Goal: Task Accomplishment & Management: Use online tool/utility

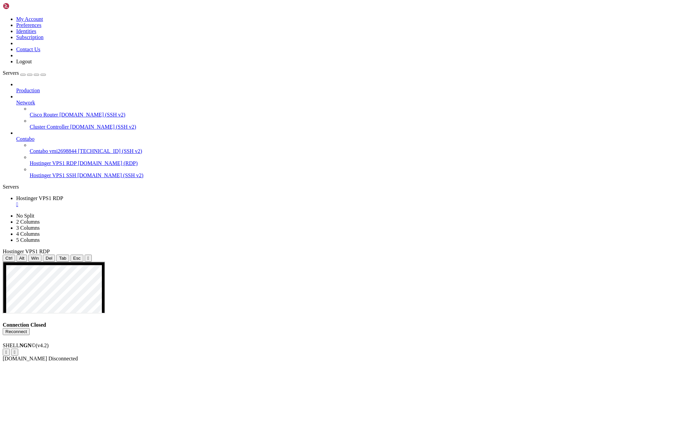
drag, startPoint x: 0, startPoint y: 0, endPoint x: 46, endPoint y: 148, distance: 154.7
click at [78, 160] on span "[DOMAIN_NAME] (RDP)" at bounding box center [108, 163] width 60 height 6
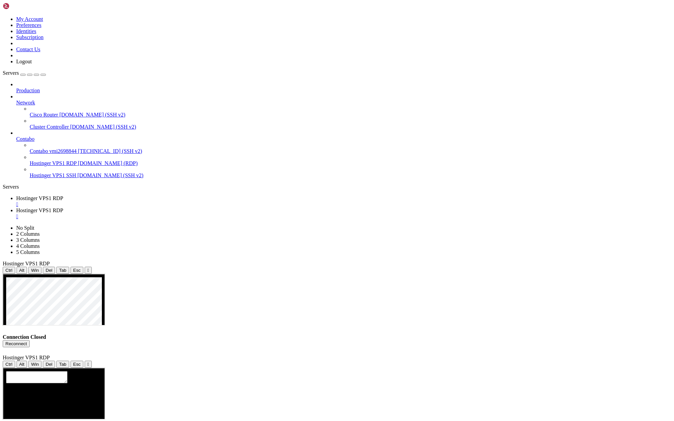
click at [141, 202] on div "" at bounding box center [343, 205] width 655 height 6
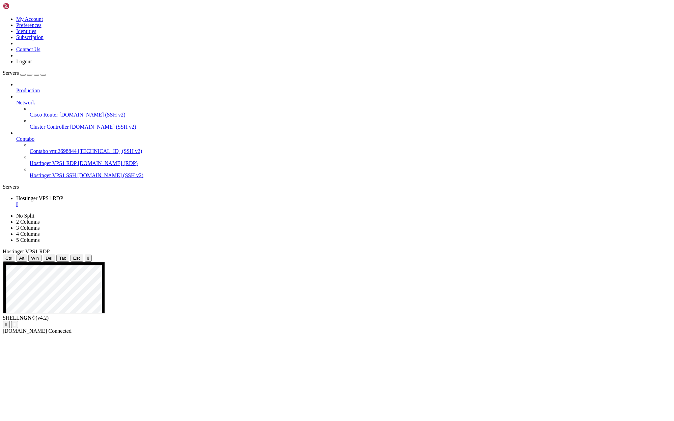
drag, startPoint x: 274, startPoint y: 467, endPoint x: 285, endPoint y: 480, distance: 17.1
drag, startPoint x: 272, startPoint y: 469, endPoint x: 465, endPoint y: 575, distance: 219.6
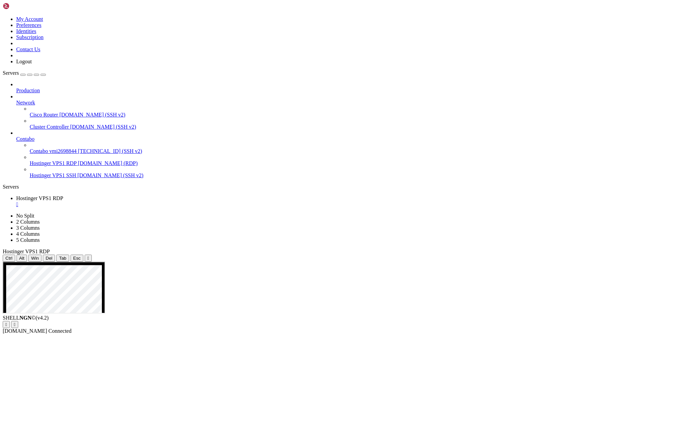
drag, startPoint x: 323, startPoint y: 431, endPoint x: 325, endPoint y: 486, distance: 55.3
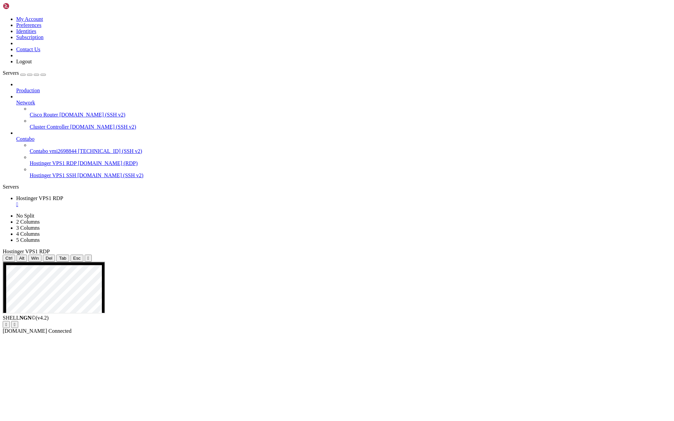
click at [142, 202] on div "" at bounding box center [343, 205] width 655 height 6
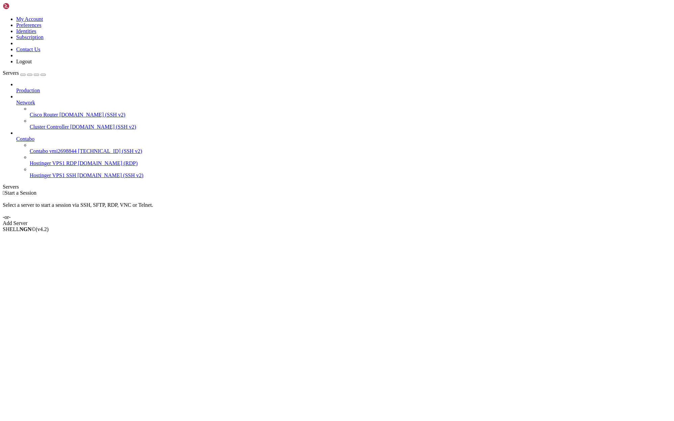
drag, startPoint x: 241, startPoint y: 106, endPoint x: 185, endPoint y: 128, distance: 59.4
click at [241, 190] on div " Start a Session Select a server to start a session via SSH, SFTP, RDP, VNC or…" at bounding box center [337, 208] width 668 height 36
click at [52, 160] on span "Hostinger VPS1 RDP" at bounding box center [53, 163] width 47 height 6
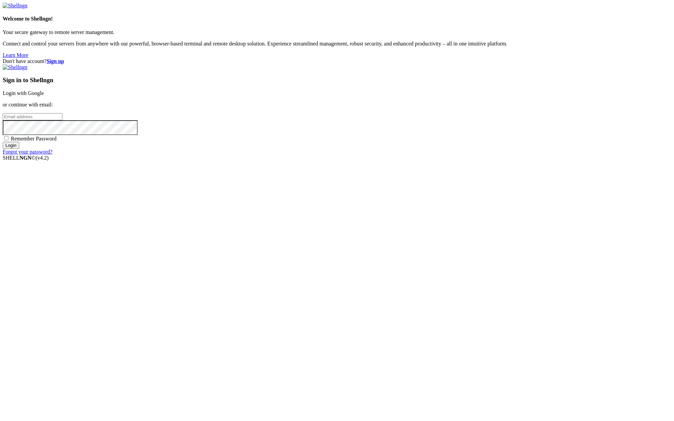
click at [44, 96] on link "Login with Google" at bounding box center [23, 93] width 41 height 6
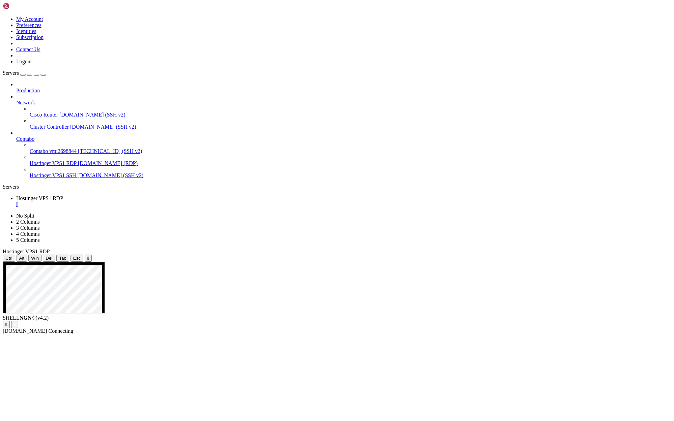
click at [53, 160] on span "Hostinger VPS1 RDP" at bounding box center [53, 163] width 47 height 6
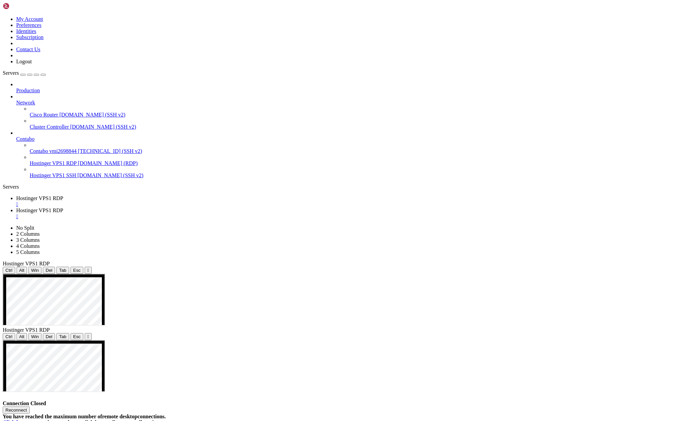
click at [30, 407] on button "Reconnect" at bounding box center [16, 410] width 27 height 7
click at [205, 214] on div "" at bounding box center [343, 217] width 655 height 6
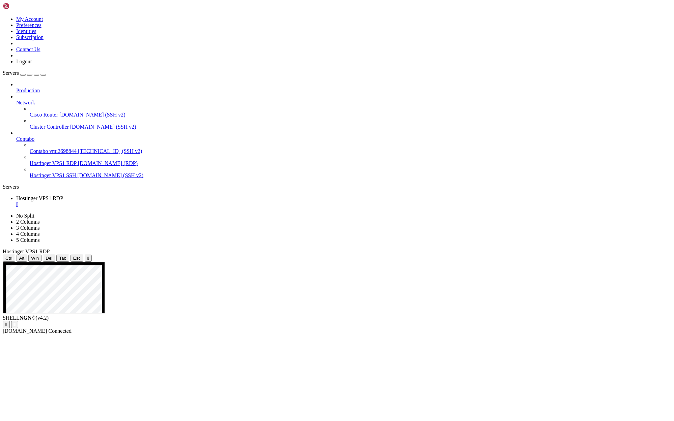
drag, startPoint x: 325, startPoint y: 389, endPoint x: 316, endPoint y: 381, distance: 12.4
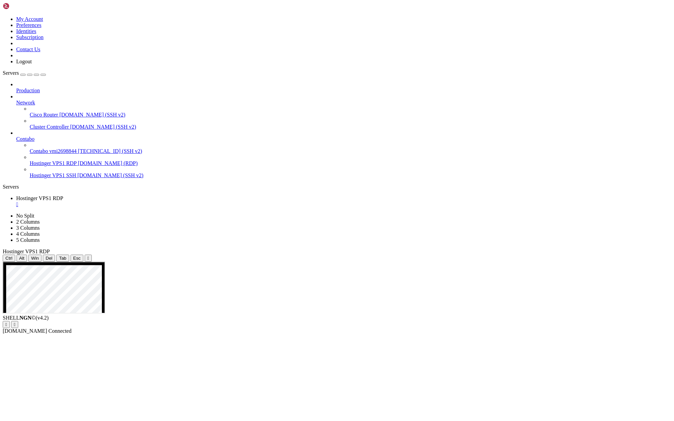
drag, startPoint x: 230, startPoint y: 380, endPoint x: 228, endPoint y: 374, distance: 6.4
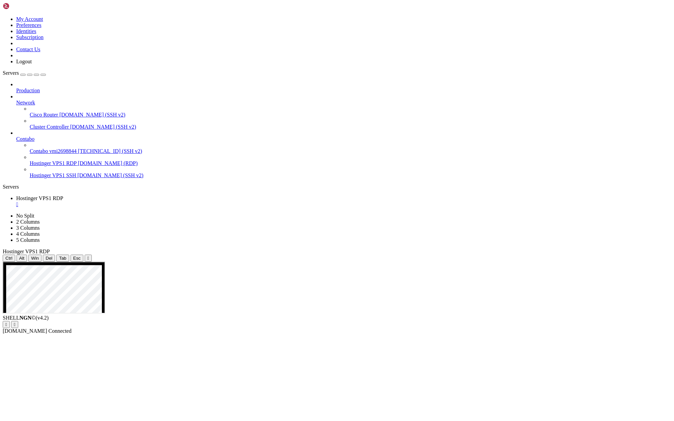
drag, startPoint x: 387, startPoint y: 315, endPoint x: 325, endPoint y: 303, distance: 63.0
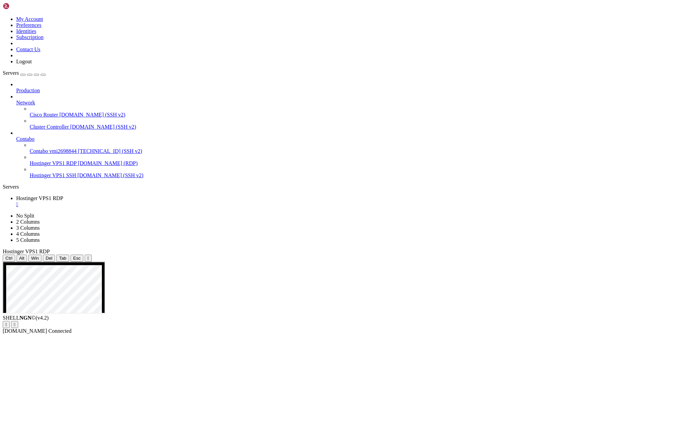
drag, startPoint x: 303, startPoint y: 307, endPoint x: 299, endPoint y: 293, distance: 15.6
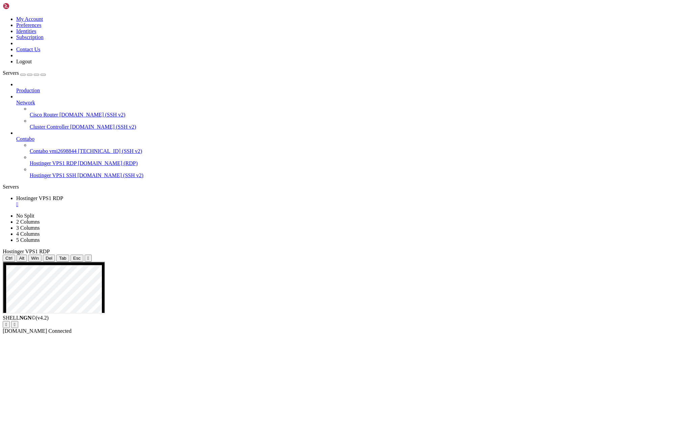
drag, startPoint x: 308, startPoint y: 383, endPoint x: 415, endPoint y: 411, distance: 110.6
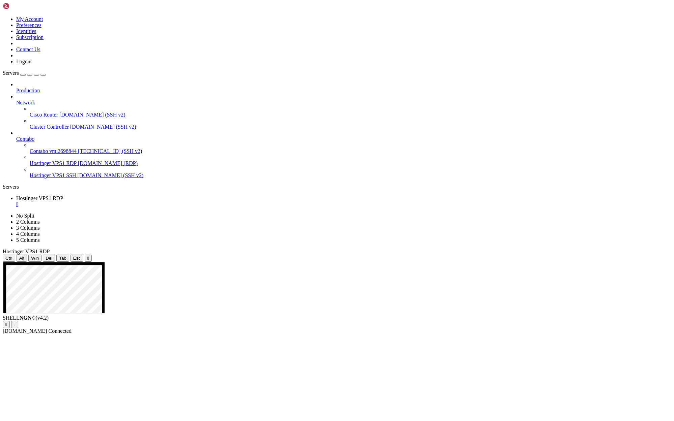
drag, startPoint x: 415, startPoint y: 478, endPoint x: 196, endPoint y: 342, distance: 258.5
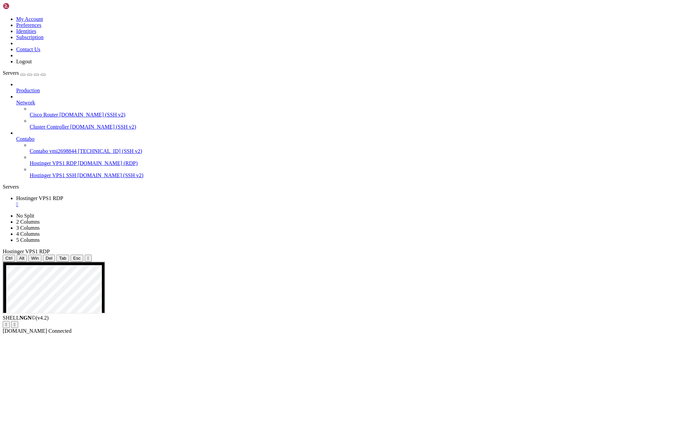
drag, startPoint x: 274, startPoint y: 336, endPoint x: 245, endPoint y: 312, distance: 38.3
drag, startPoint x: 245, startPoint y: 312, endPoint x: 239, endPoint y: 310, distance: 6.4
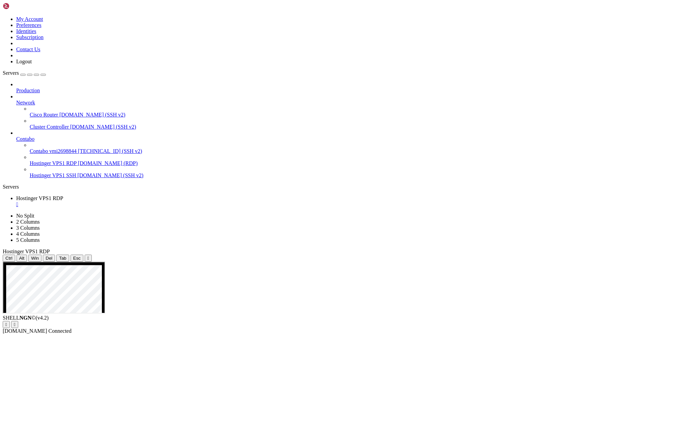
drag, startPoint x: 460, startPoint y: 474, endPoint x: 260, endPoint y: 394, distance: 214.7
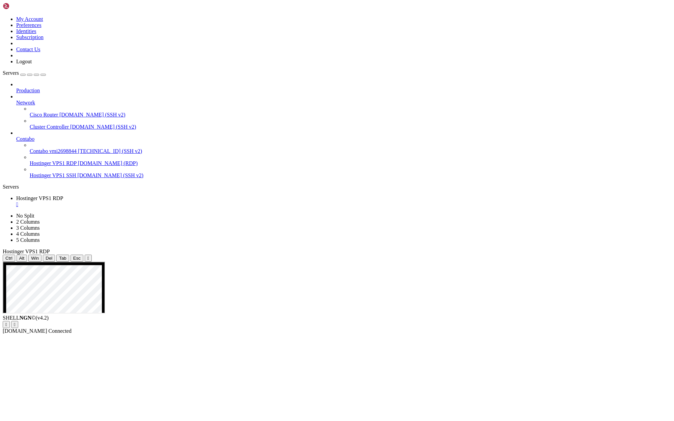
drag, startPoint x: 389, startPoint y: 280, endPoint x: 337, endPoint y: 278, distance: 52.6
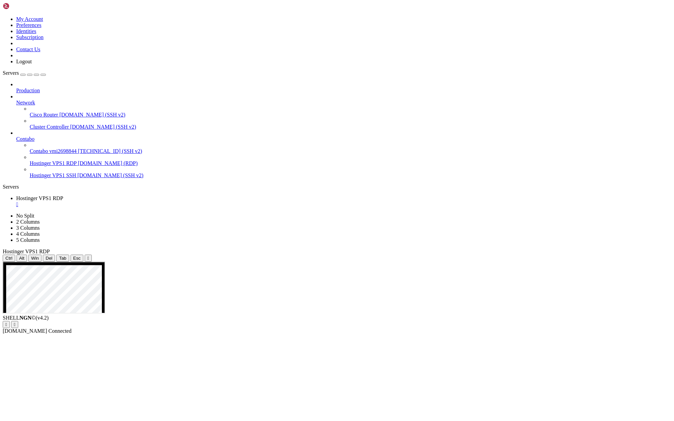
click at [142, 202] on div "" at bounding box center [343, 205] width 655 height 6
